Goal: Register for event/course

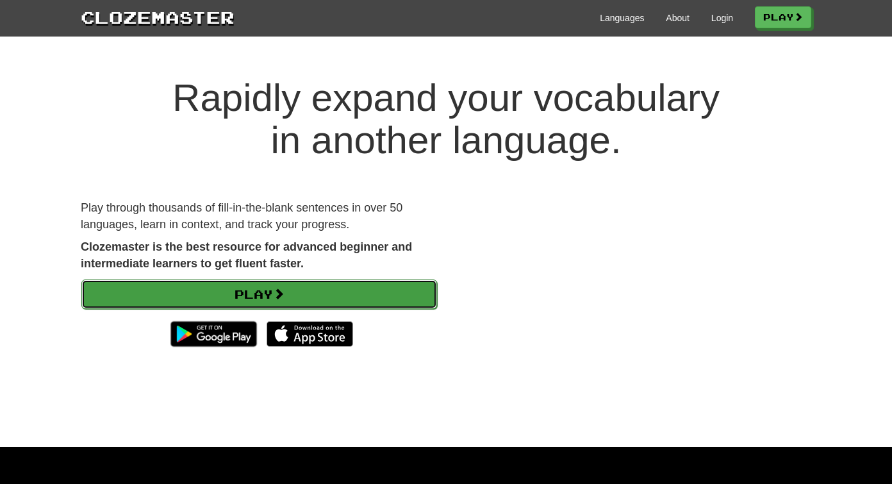
click at [301, 294] on link "Play" at bounding box center [259, 294] width 356 height 29
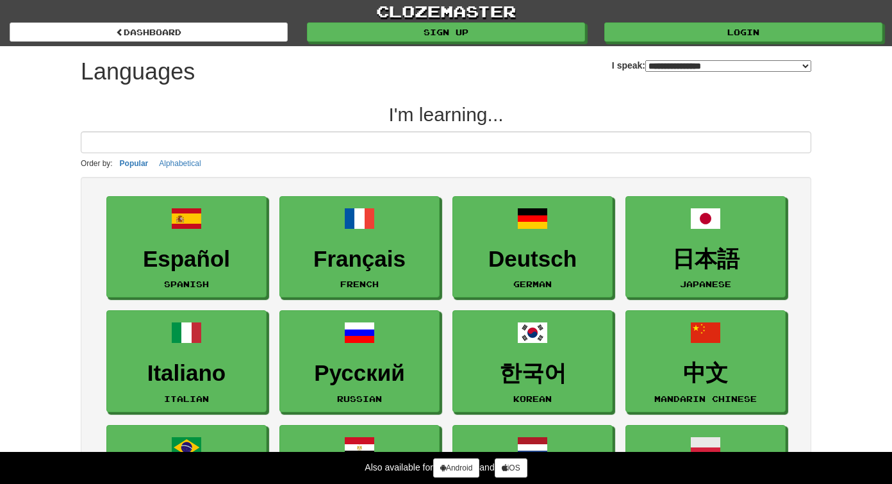
select select "*******"
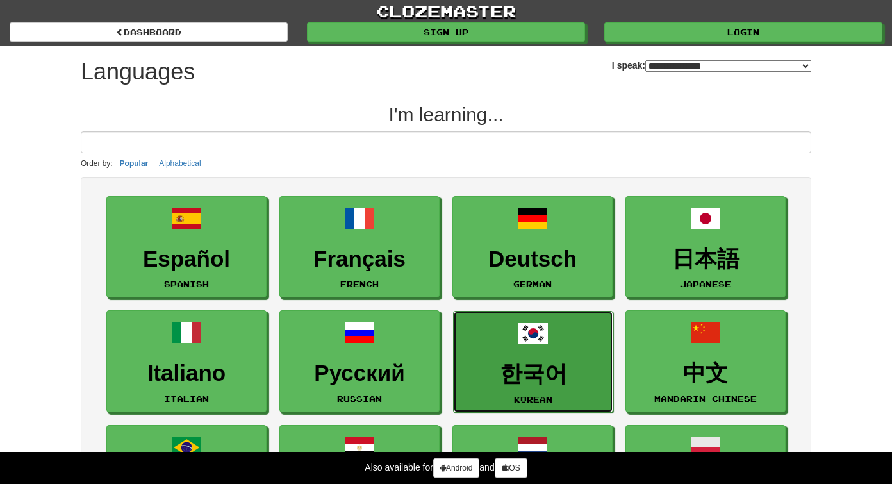
click at [539, 373] on h3 "한국어" at bounding box center [533, 374] width 146 height 25
